Goal: Information Seeking & Learning: Learn about a topic

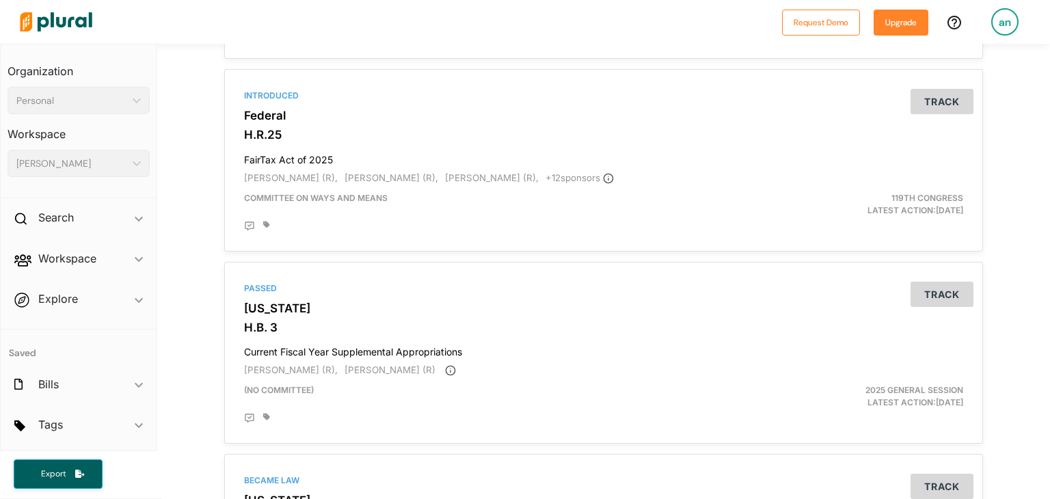
scroll to position [1446, 0]
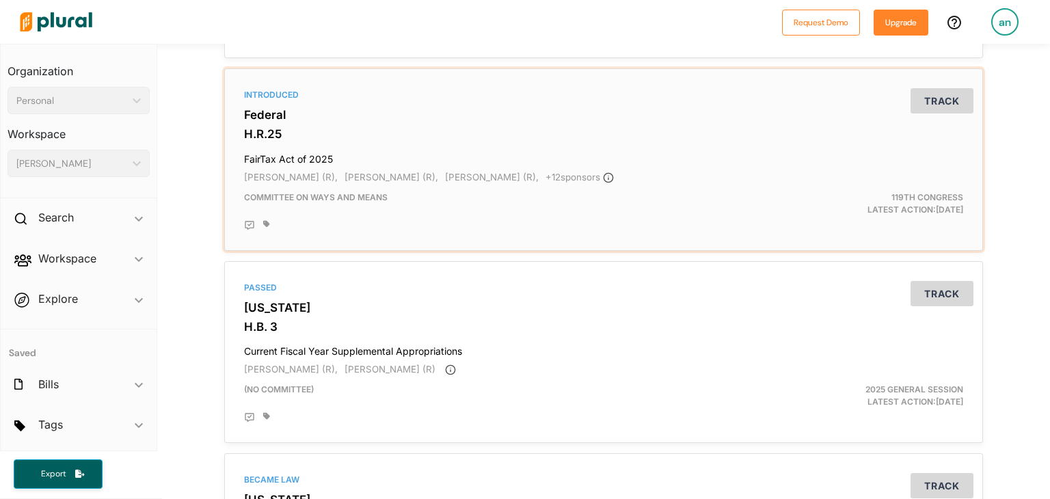
click at [435, 152] on h4 "FairTax Act of 2025" at bounding box center [603, 156] width 719 height 18
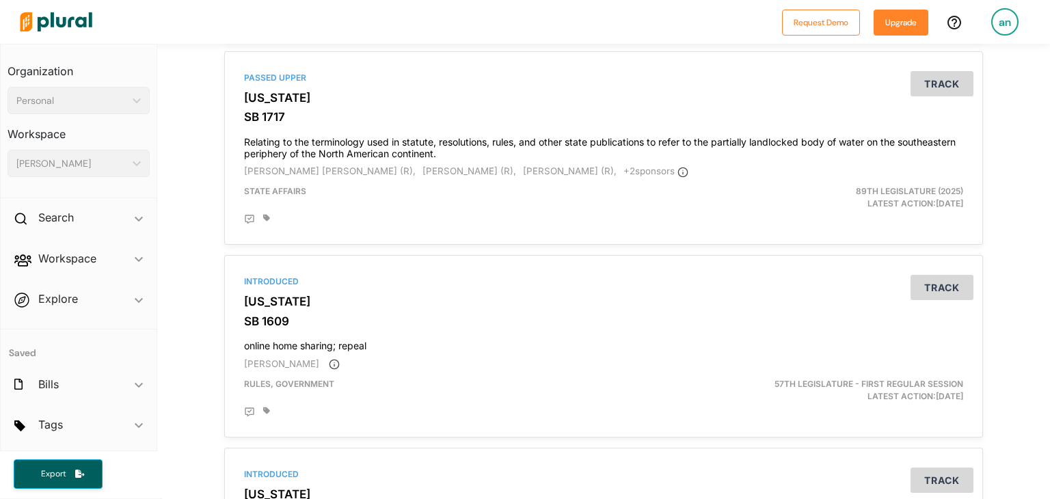
scroll to position [4616, 0]
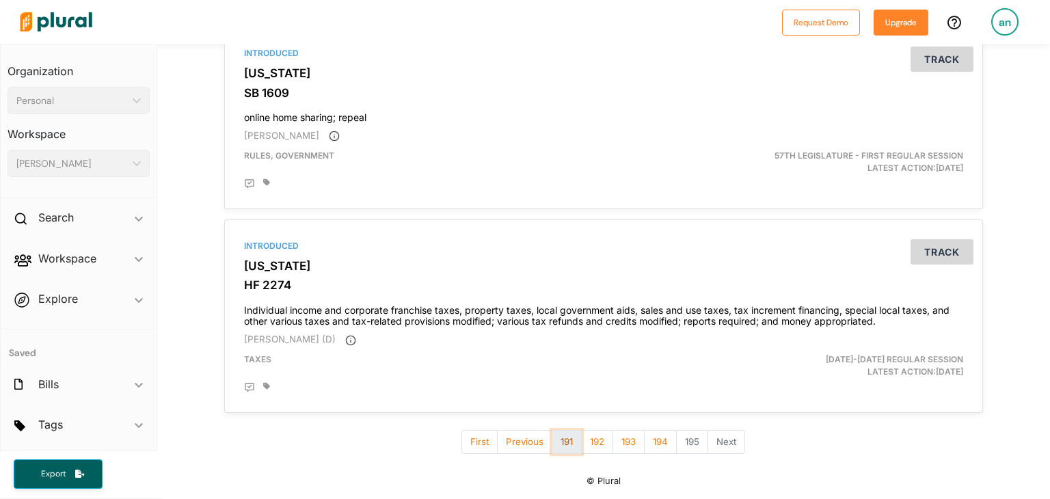
click at [555, 450] on button "191" at bounding box center [567, 442] width 30 height 24
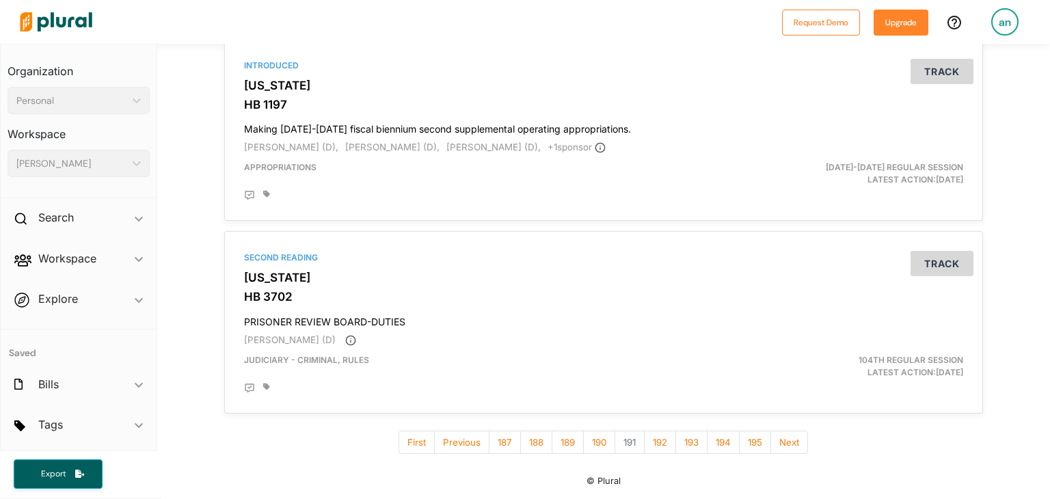
scroll to position [4581, 0]
click at [524, 442] on button "188" at bounding box center [536, 443] width 32 height 24
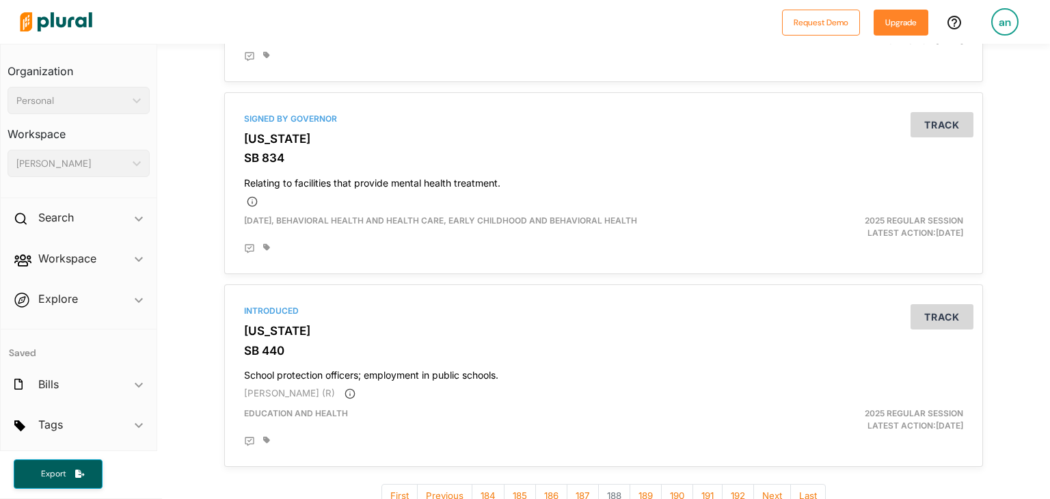
click at [524, 273] on div "Signed by Governor Oregon SB 834 Relating to facilities that provide mental hea…" at bounding box center [603, 183] width 759 height 182
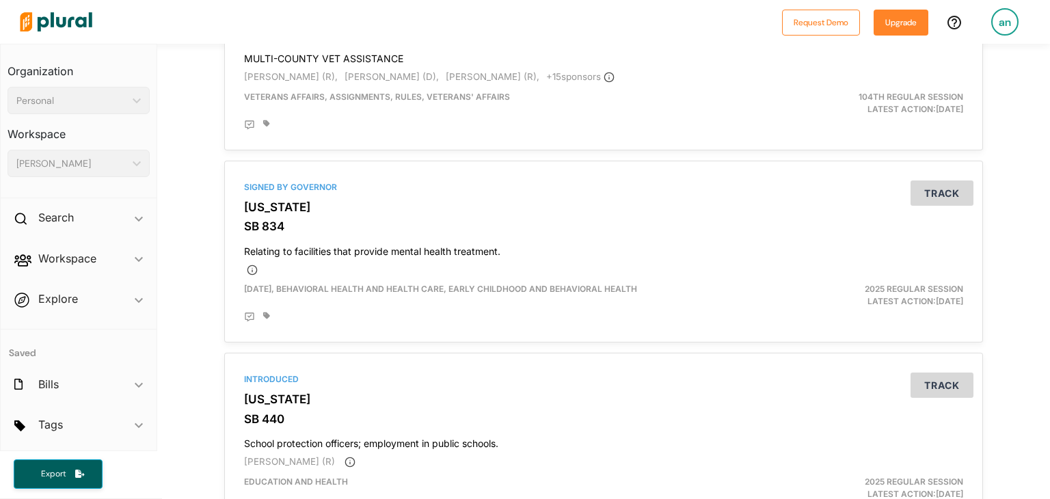
scroll to position [4500, 0]
click at [596, 234] on h3 "SB 834" at bounding box center [603, 228] width 719 height 14
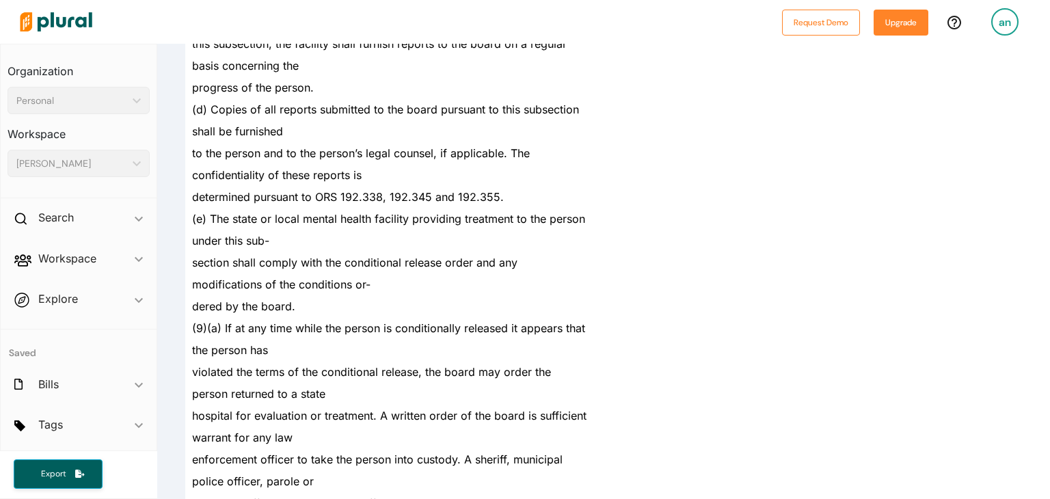
scroll to position [17122, 0]
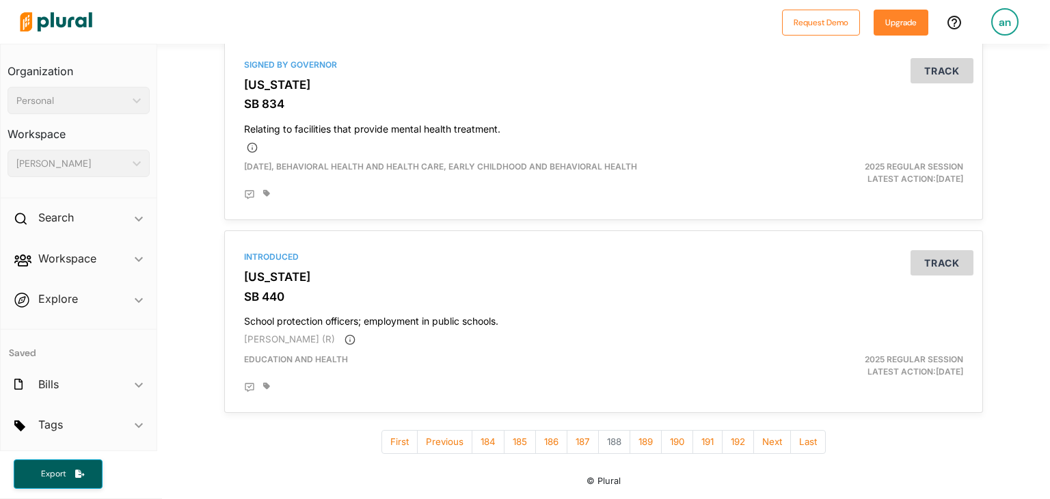
scroll to position [4626, 0]
click at [399, 442] on button "First" at bounding box center [399, 442] width 36 height 24
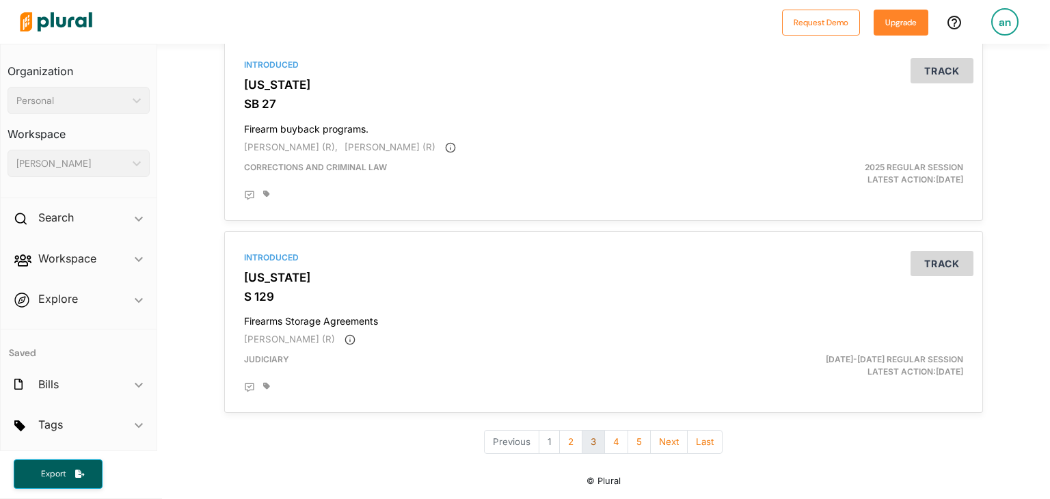
scroll to position [4557, 0]
click at [569, 441] on button "2" at bounding box center [570, 442] width 23 height 24
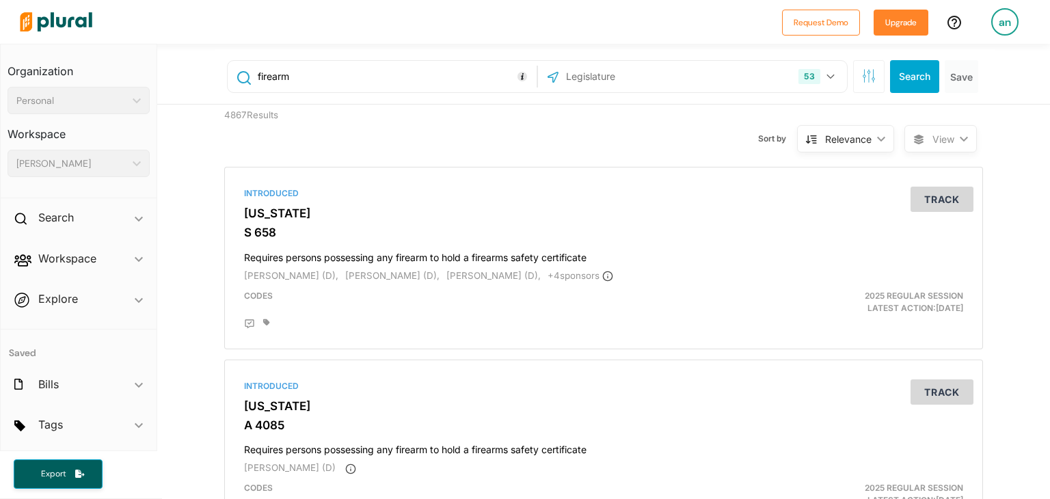
click at [391, 146] on div "4867 Results" at bounding box center [311, 131] width 195 height 52
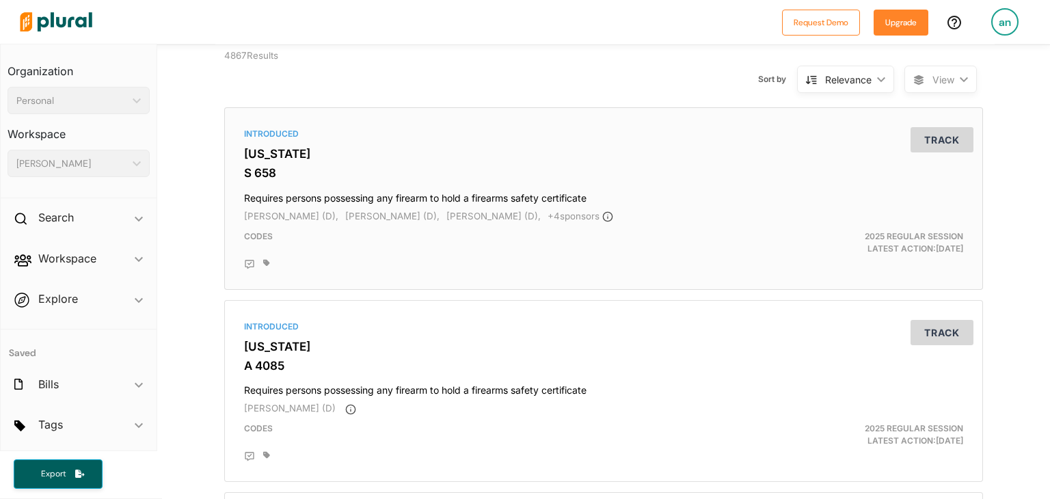
scroll to position [42, 0]
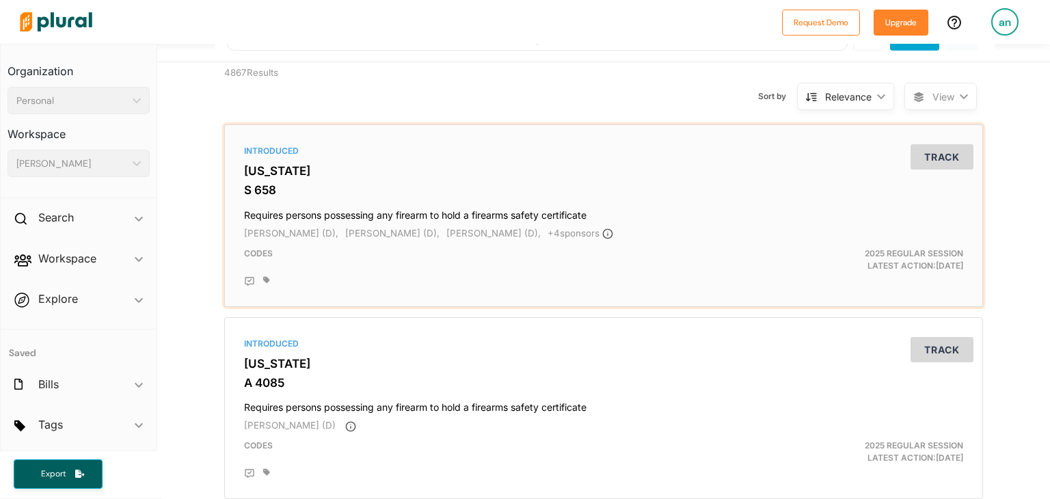
click at [622, 238] on div "[PERSON_NAME] (D), [PERSON_NAME] (D), [PERSON_NAME] (D), + 4 sponsor s" at bounding box center [603, 234] width 719 height 14
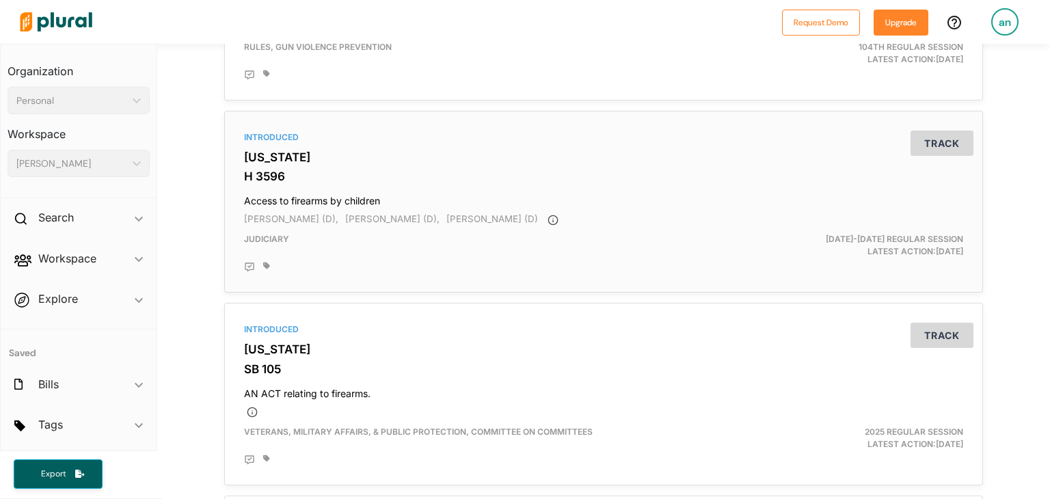
scroll to position [634, 0]
click at [383, 178] on h3 "H 3596" at bounding box center [603, 176] width 719 height 14
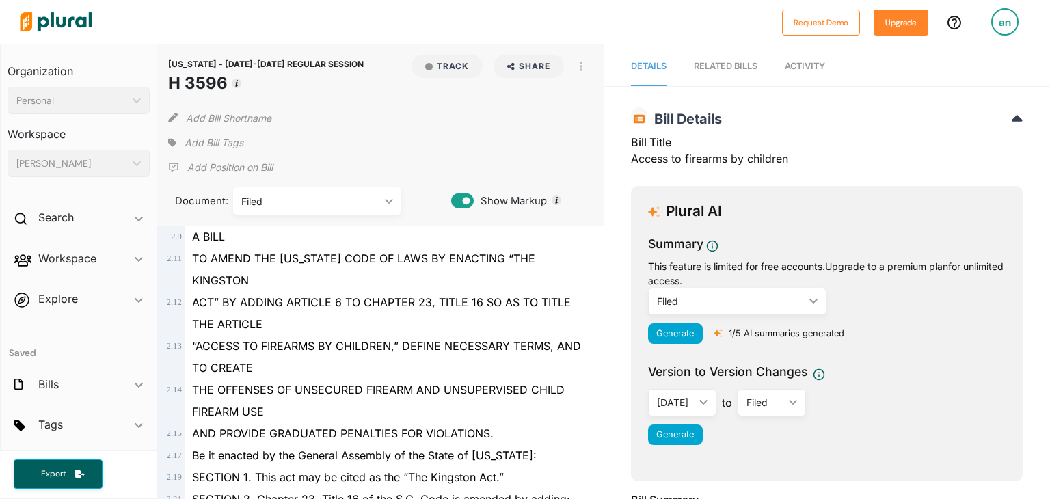
drag, startPoint x: 206, startPoint y: 74, endPoint x: 331, endPoint y: 414, distance: 362.0
click at [331, 414] on div "THE OFFENSES OF UNSECURED FIREARM AND UNSUPERVISED CHILD FIREARM USE" at bounding box center [386, 401] width 403 height 44
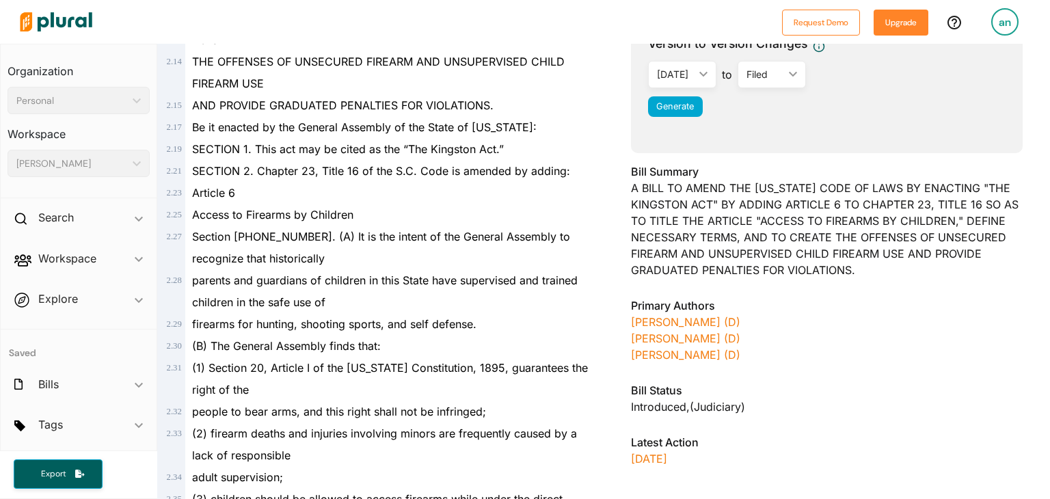
scroll to position [346, 0]
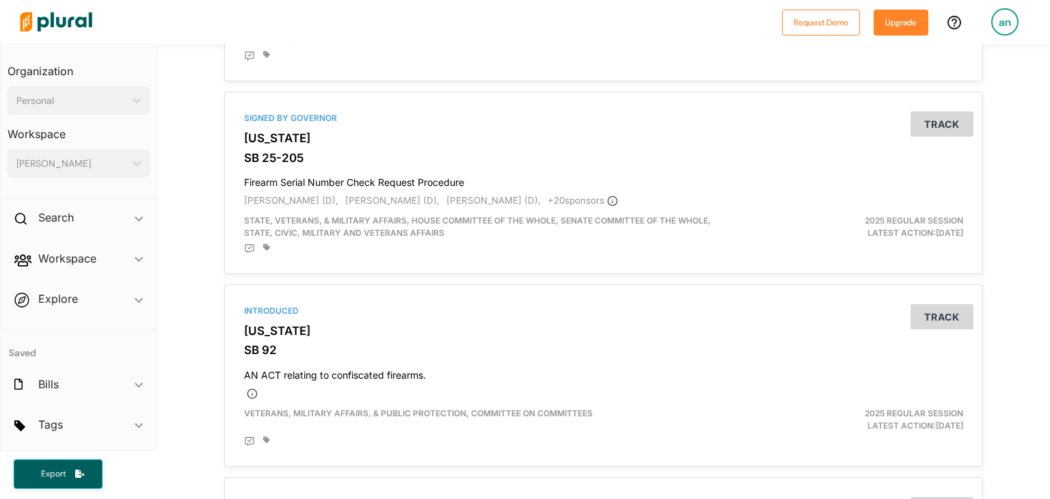
scroll to position [4557, 0]
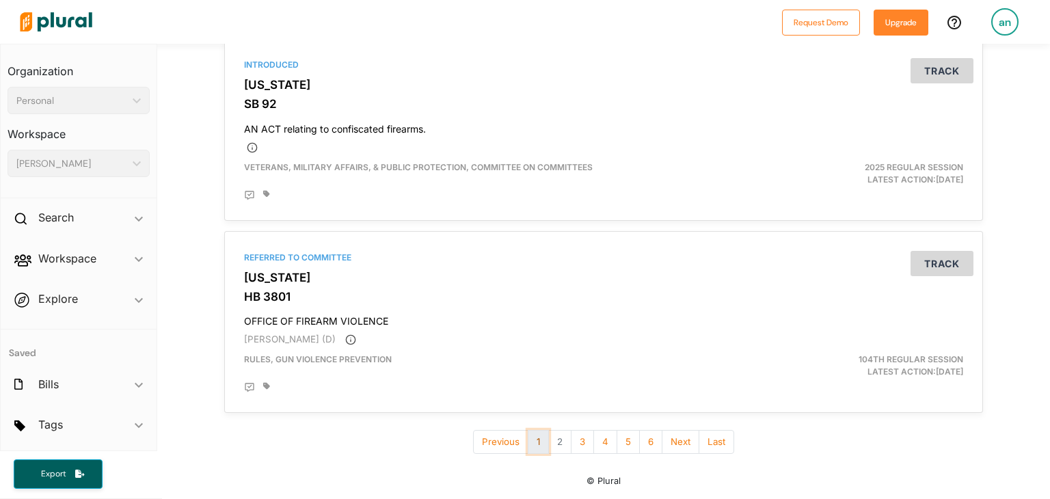
click at [532, 443] on button "1" at bounding box center [538, 442] width 21 height 24
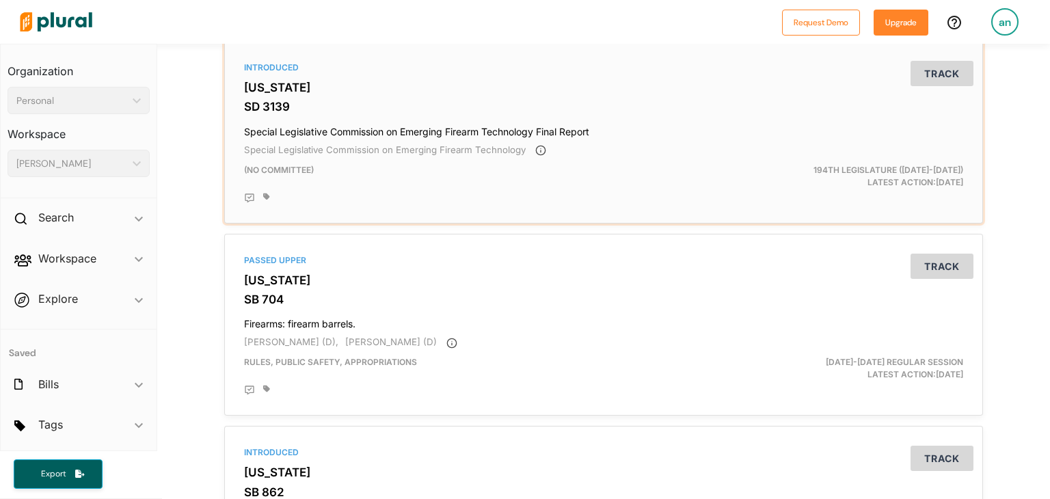
scroll to position [128, 0]
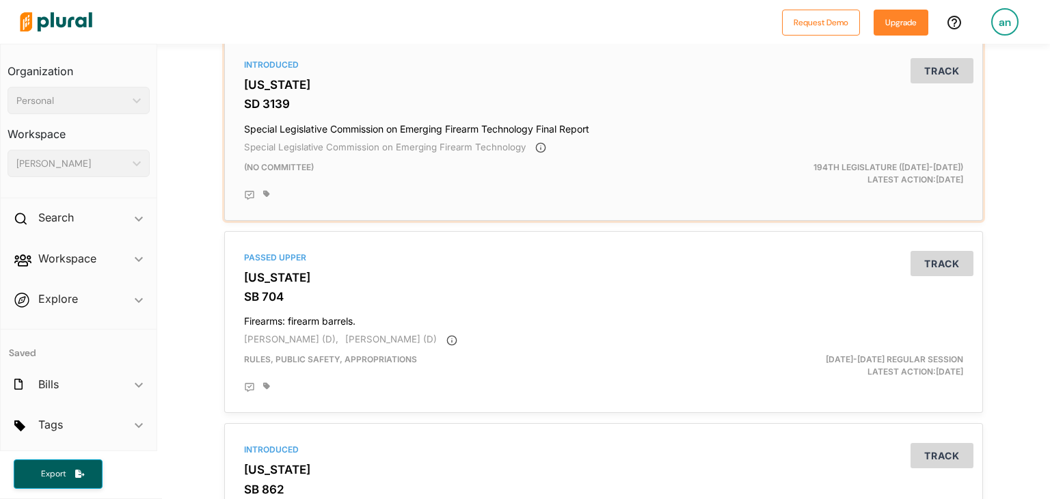
click at [498, 105] on h3 "SD 3139" at bounding box center [603, 104] width 719 height 14
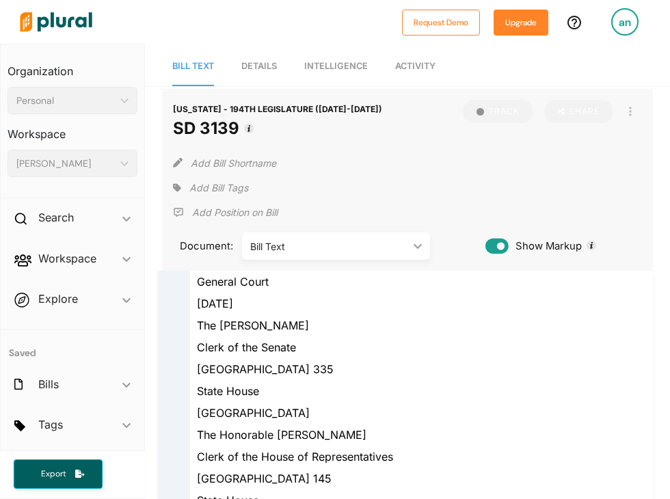
click at [248, 59] on link "Details" at bounding box center [259, 66] width 36 height 39
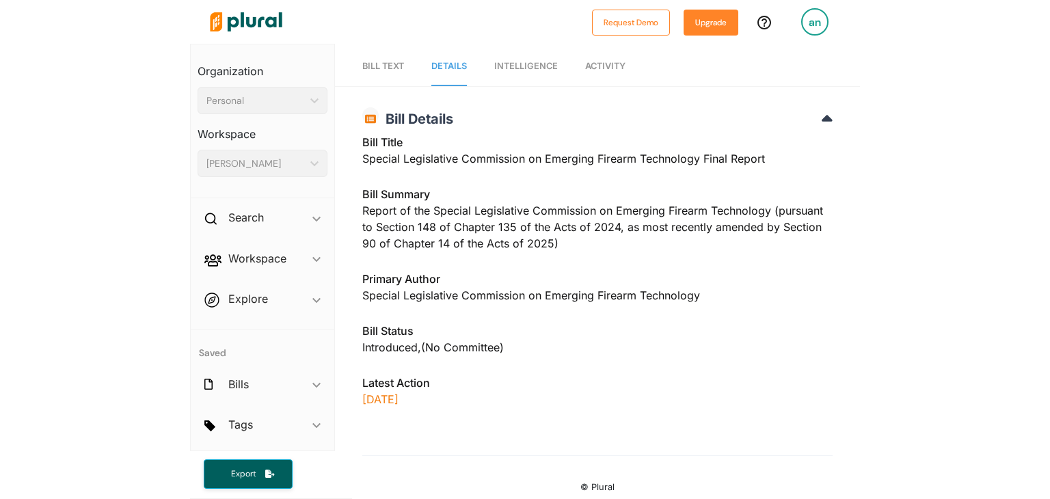
scroll to position [5, 0]
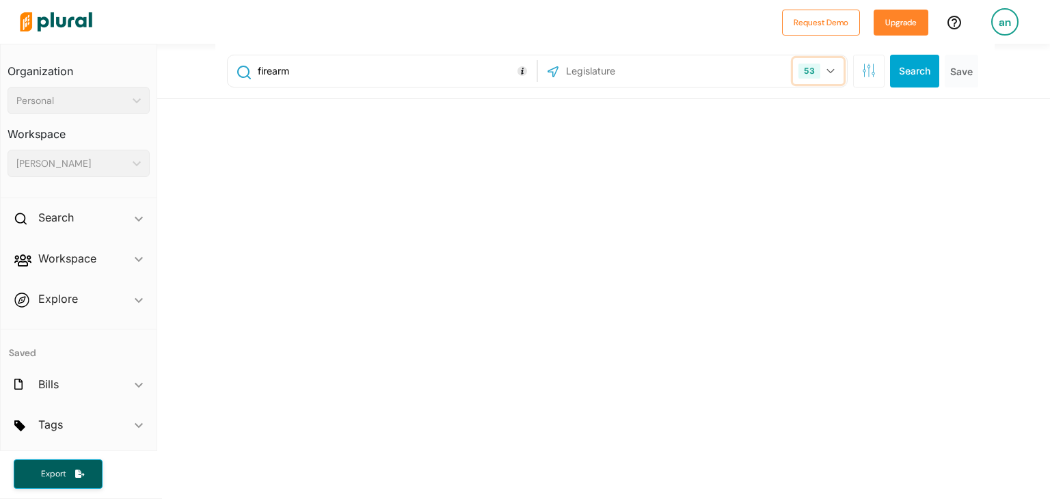
click at [820, 72] on button "53" at bounding box center [818, 71] width 50 height 26
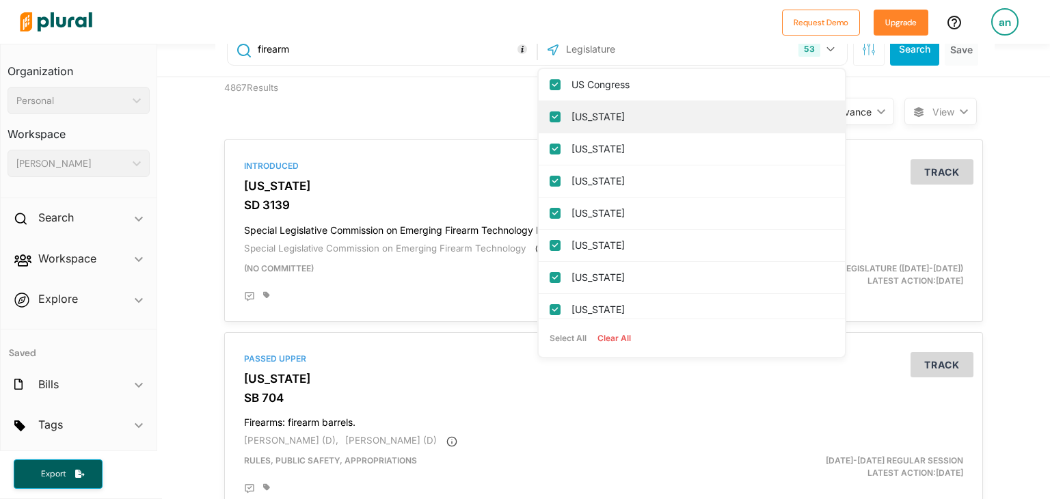
click at [638, 111] on label "[US_STATE]" at bounding box center [701, 117] width 260 height 21
click at [560, 111] on input "[US_STATE]" at bounding box center [555, 116] width 11 height 11
click at [638, 111] on label "[US_STATE]" at bounding box center [701, 117] width 260 height 21
click at [560, 111] on input "[US_STATE]" at bounding box center [555, 116] width 11 height 11
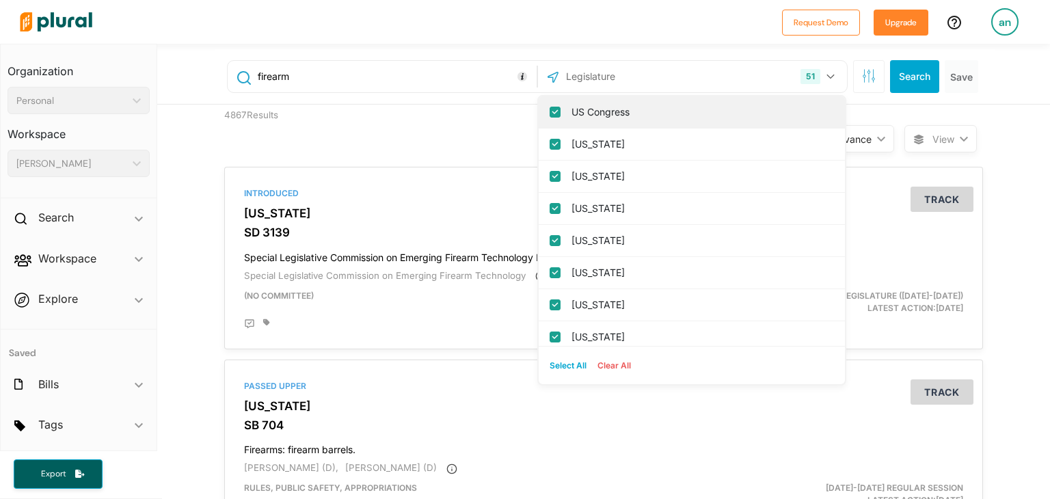
click at [578, 109] on label "US Congress" at bounding box center [701, 112] width 260 height 21
click at [560, 109] on input "US Congress" at bounding box center [555, 112] width 11 height 11
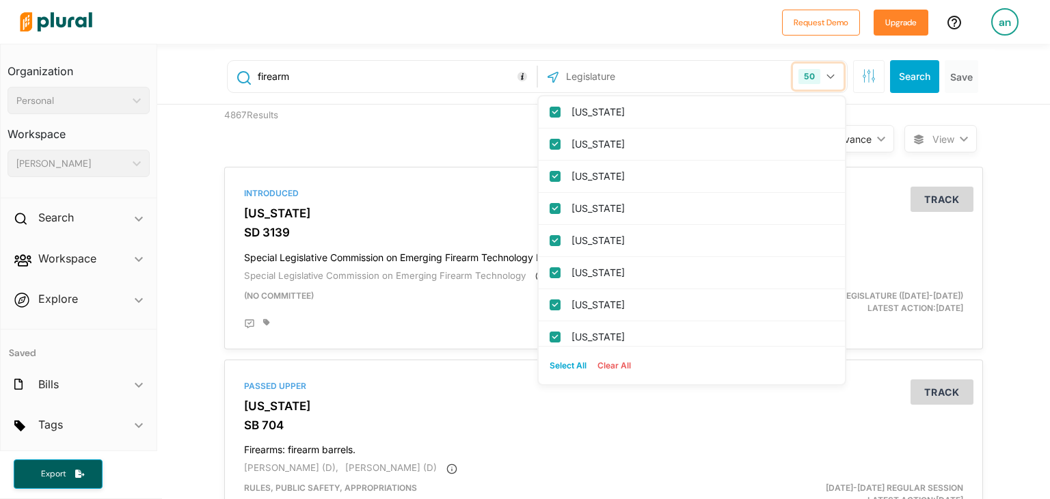
click at [818, 74] on button "50" at bounding box center [818, 77] width 50 height 26
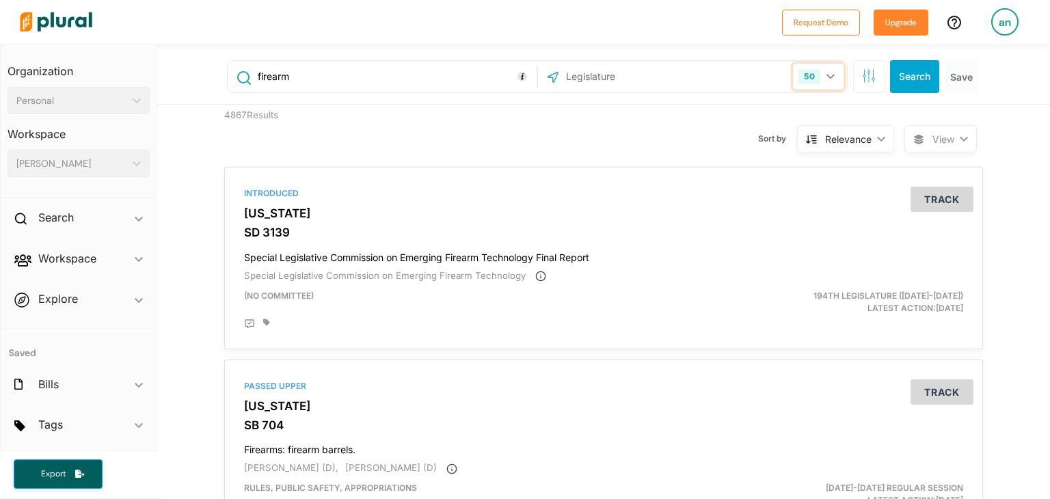
click at [818, 74] on button "50" at bounding box center [818, 77] width 50 height 26
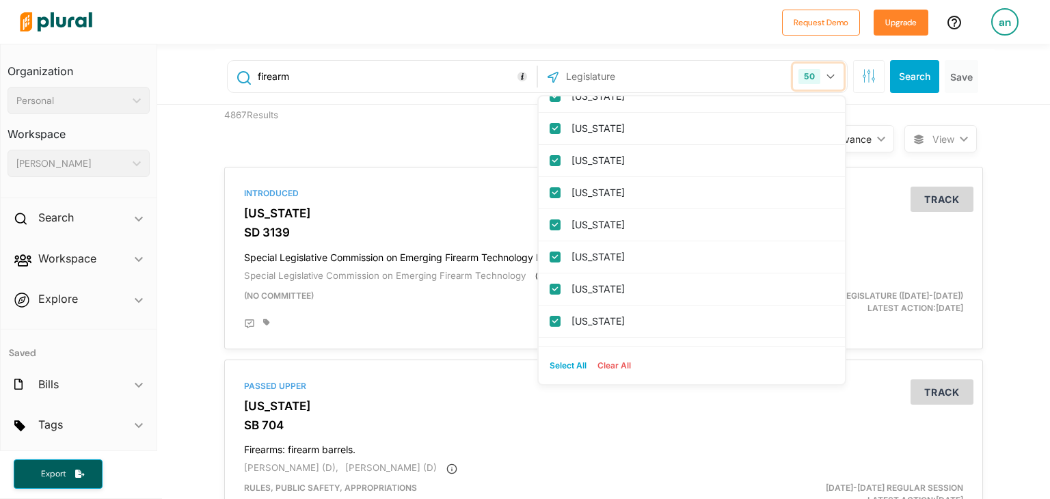
scroll to position [1446, 0]
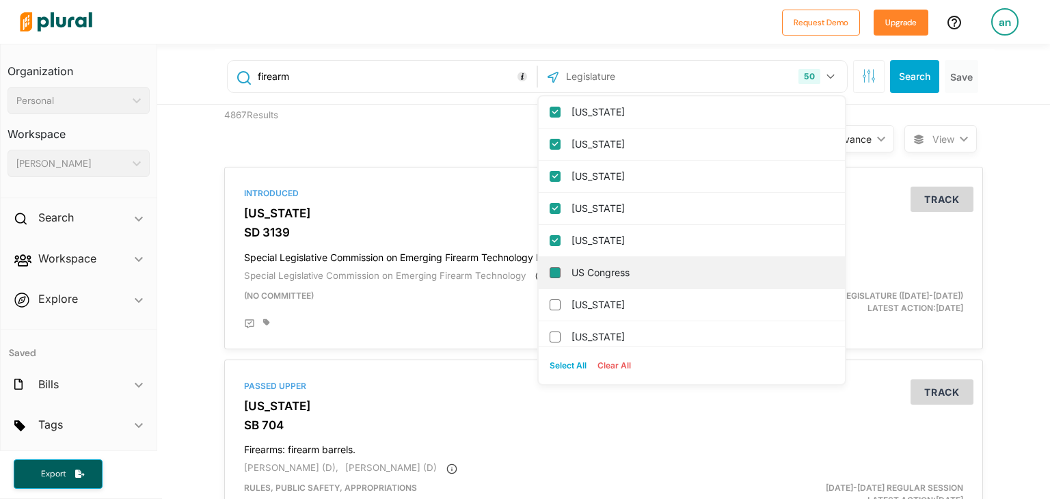
click at [552, 270] on input "US Congress" at bounding box center [555, 272] width 11 height 11
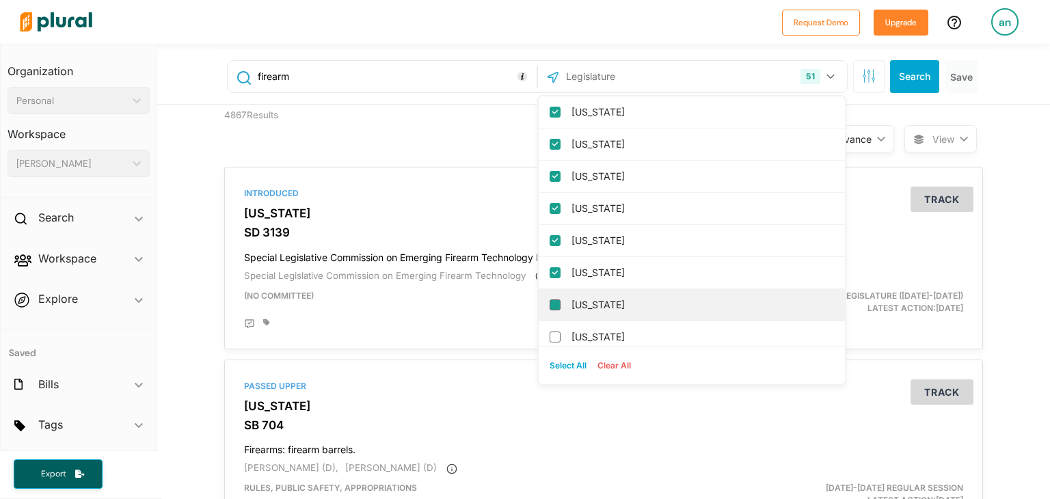
click at [554, 302] on input "[US_STATE]" at bounding box center [555, 304] width 11 height 11
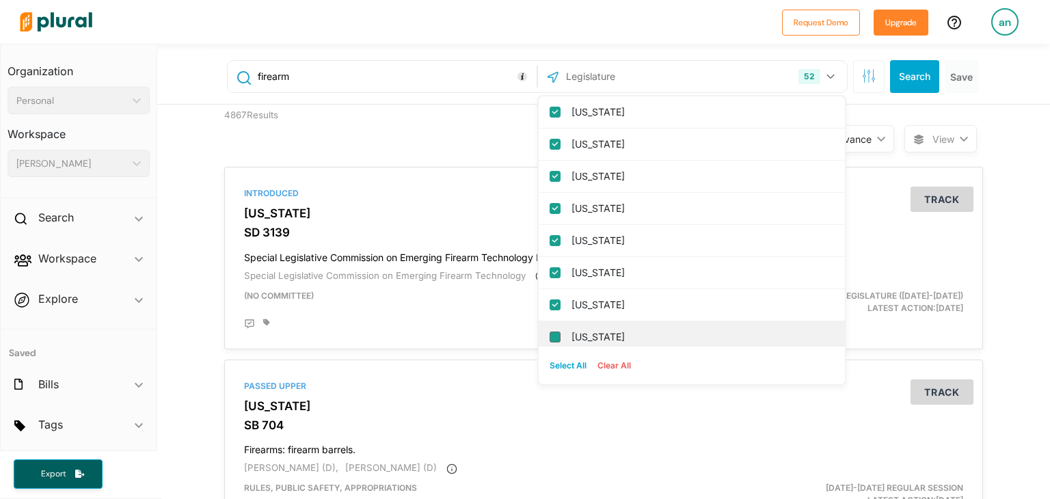
click at [554, 331] on input "[US_STATE]" at bounding box center [555, 336] width 11 height 11
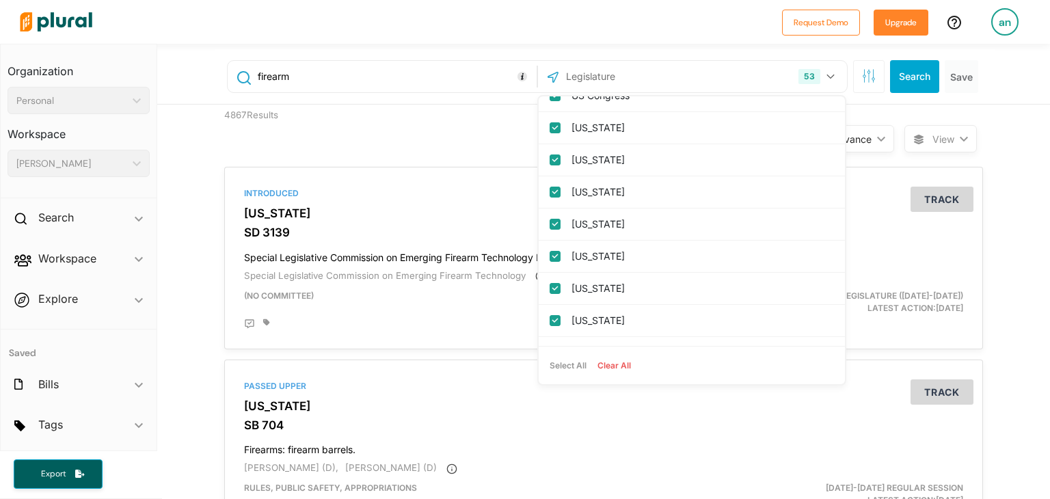
scroll to position [0, 0]
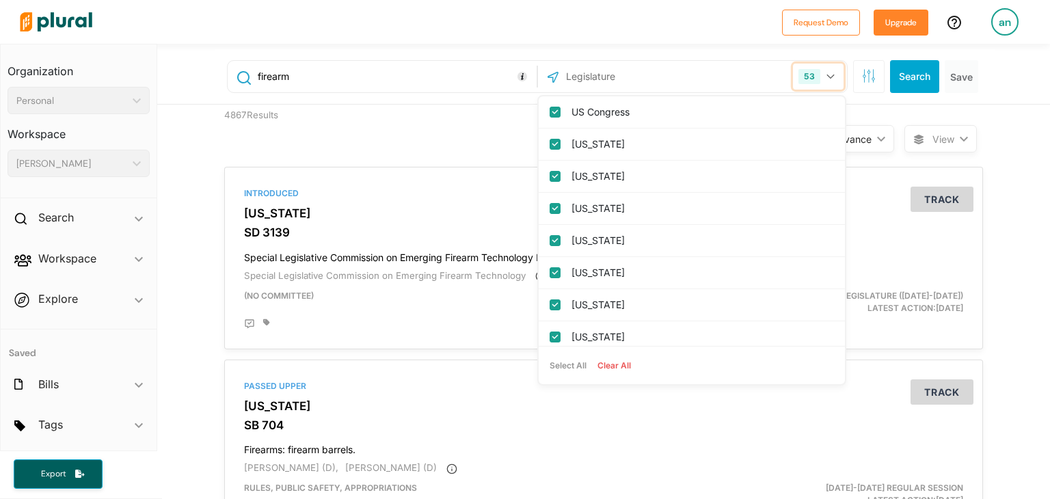
click at [828, 79] on button "53" at bounding box center [818, 77] width 50 height 26
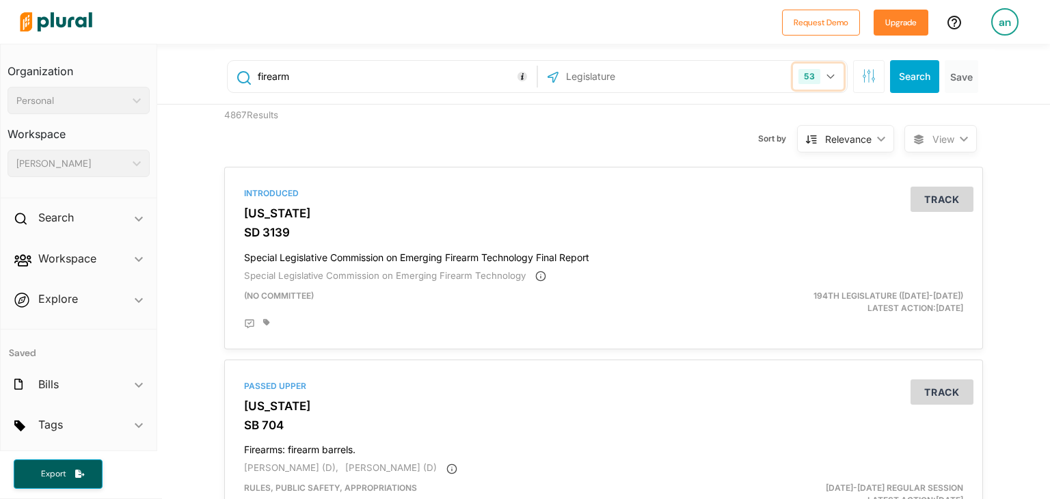
click at [828, 79] on button "53" at bounding box center [818, 77] width 50 height 26
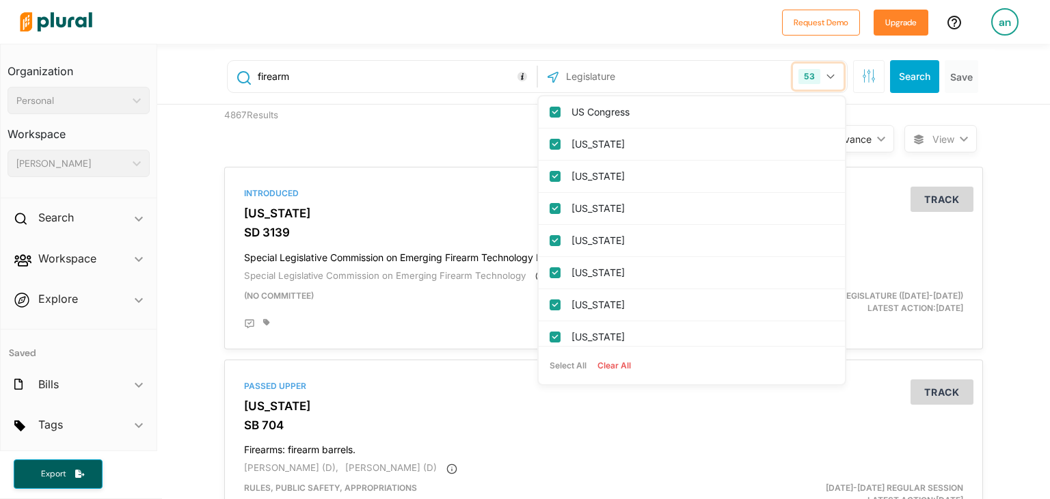
click at [828, 79] on button "53" at bounding box center [818, 77] width 50 height 26
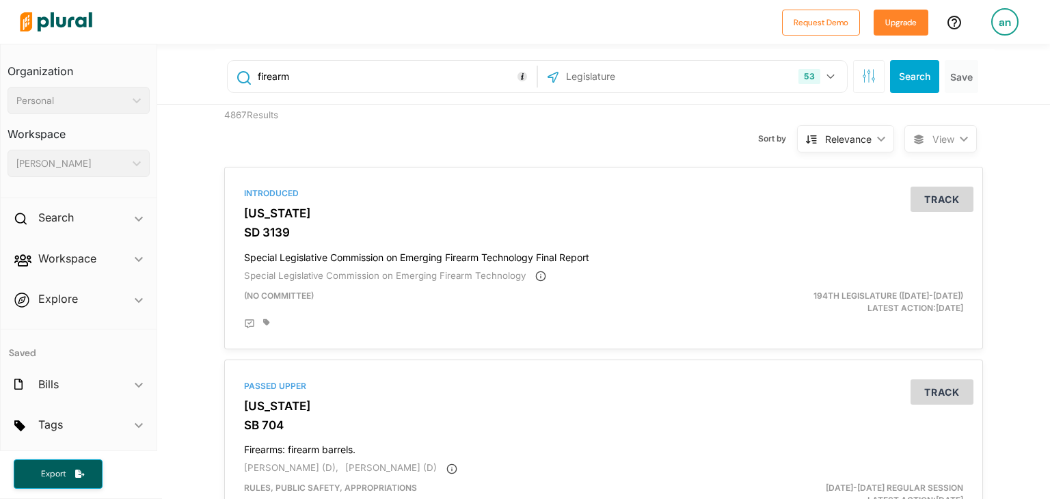
click at [602, 84] on input "text" at bounding box center [638, 77] width 146 height 26
click at [834, 72] on button "53" at bounding box center [818, 77] width 50 height 26
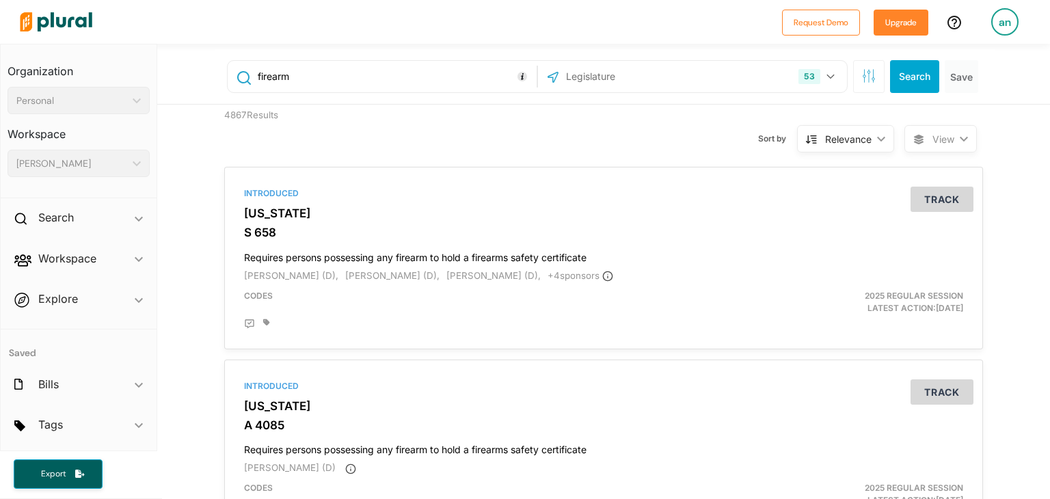
click at [292, 18] on div at bounding box center [394, 22] width 761 height 48
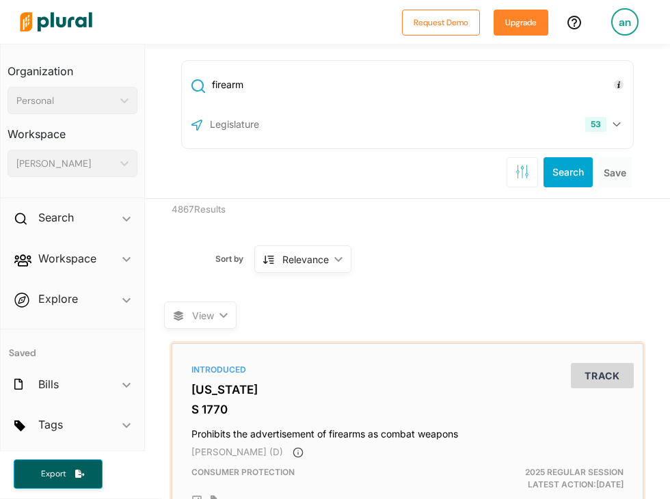
click at [461, 398] on div "Introduced New York S 1770 Prohibits the advertisement of firearms as combat we…" at bounding box center [407, 434] width 459 height 170
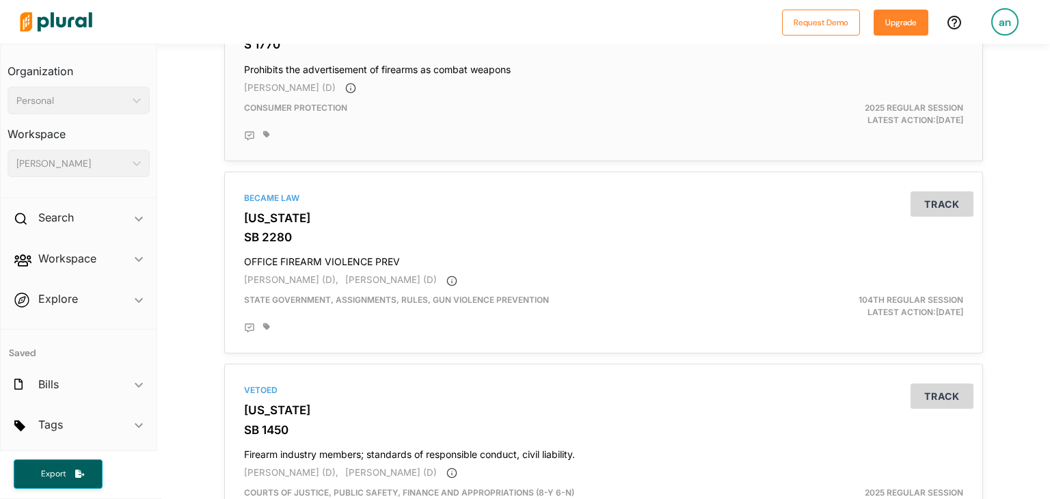
scroll to position [189, 0]
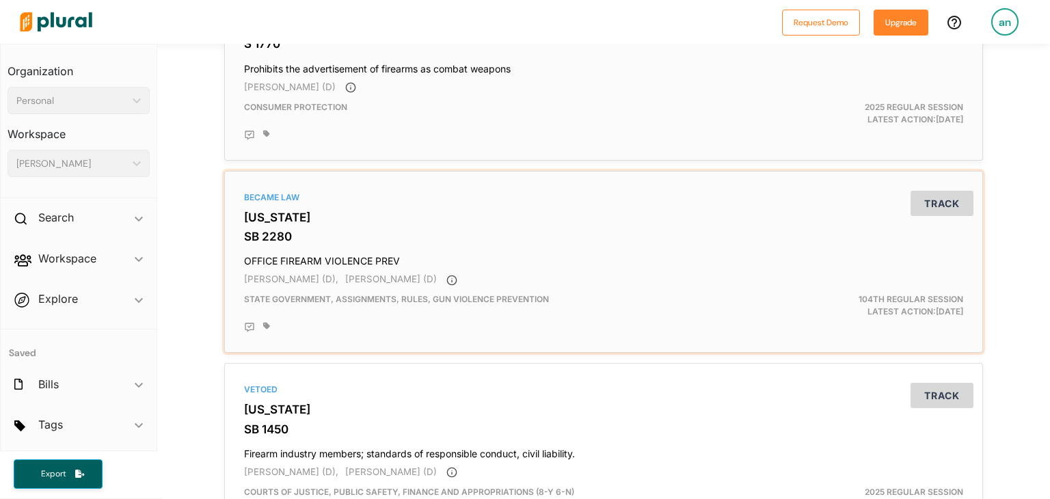
click at [525, 269] on div "Became Law Illinois SB 2280 OFFICE FIREARM VIOLENCE PREV Robert Peters (D), Jus…" at bounding box center [603, 262] width 746 height 170
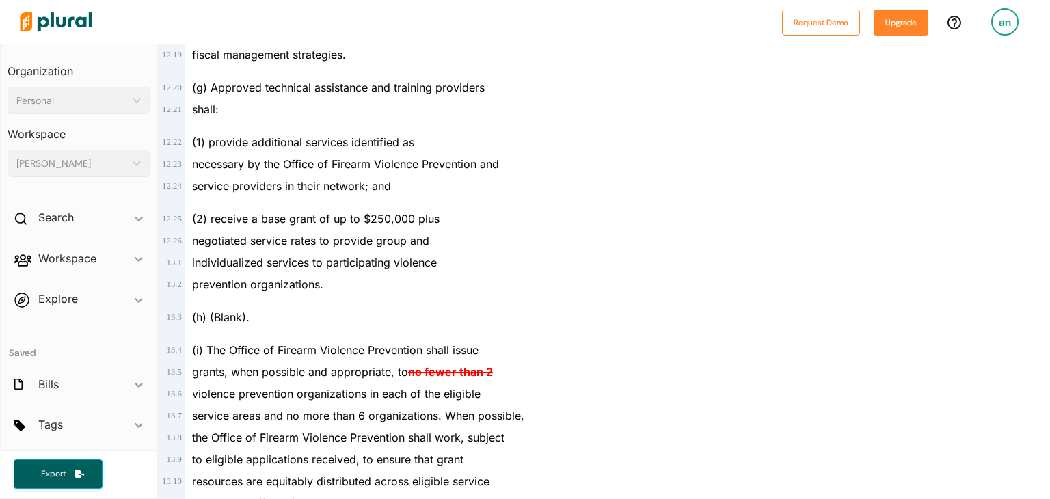
scroll to position [7135, 0]
